Goal: Connect with others: Connect with others

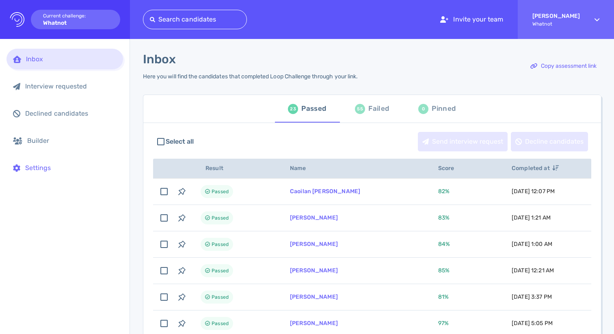
click at [65, 167] on div "Settings" at bounding box center [70, 168] width 91 height 8
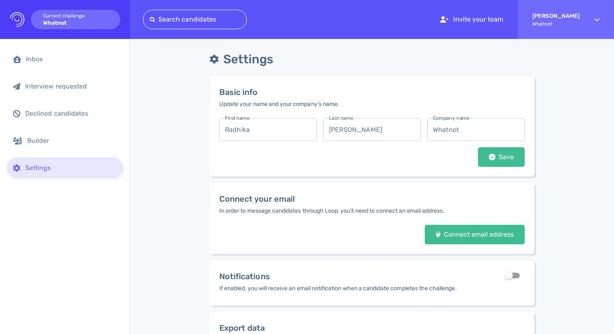
scroll to position [77, 0]
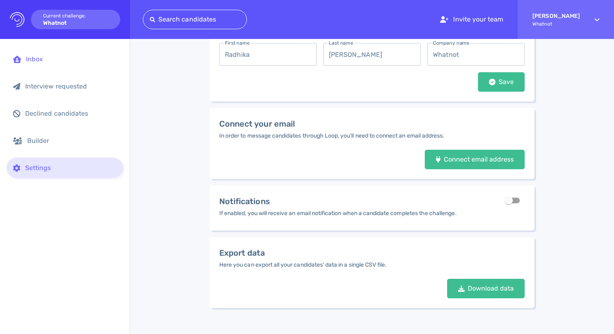
drag, startPoint x: 66, startPoint y: 60, endPoint x: 71, endPoint y: 59, distance: 5.4
click at [66, 60] on div "Inbox" at bounding box center [71, 59] width 91 height 8
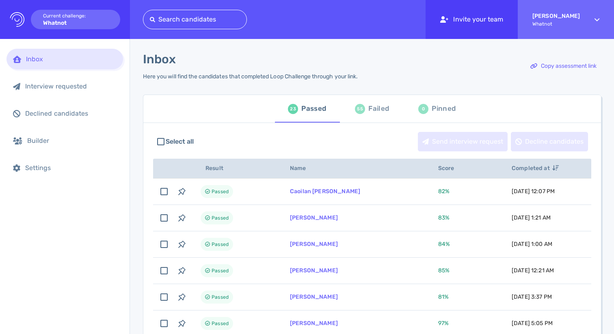
click at [436, 24] on div "Invite your team" at bounding box center [471, 19] width 92 height 39
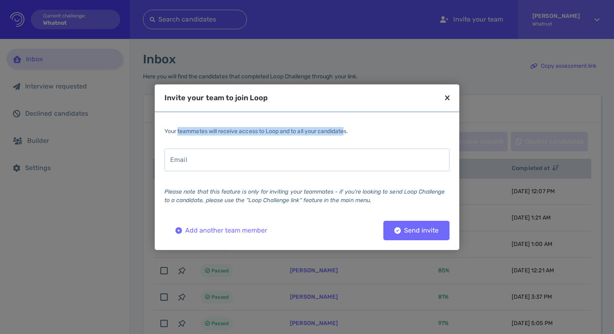
drag, startPoint x: 177, startPoint y: 129, endPoint x: 349, endPoint y: 132, distance: 171.7
click at [348, 132] on div "Your teammates will receive access to Loop and to all your candidates." at bounding box center [306, 131] width 285 height 9
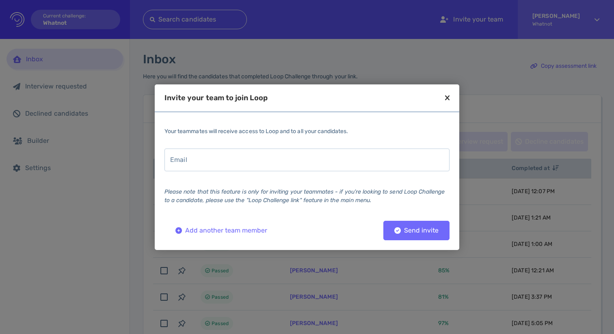
click at [349, 132] on div "Your teammates will receive access to Loop and to all your candidates." at bounding box center [306, 131] width 285 height 9
click at [448, 99] on icon at bounding box center [447, 97] width 4 height 7
